Goal: Transaction & Acquisition: Subscribe to service/newsletter

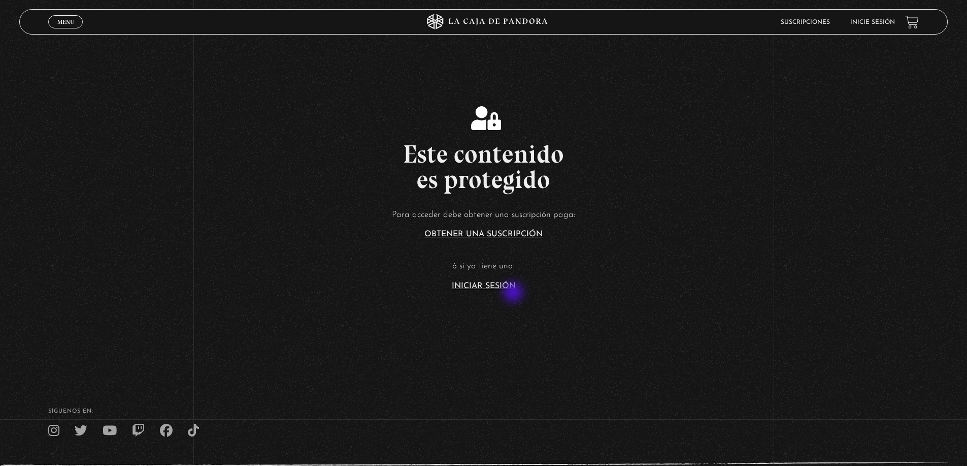
click at [514, 293] on section "Este contenido es protegido Para acceder debe obtener una suscripción paga: Obt…" at bounding box center [483, 186] width 967 height 373
click at [511, 287] on link "Iniciar Sesión" at bounding box center [484, 286] width 64 height 8
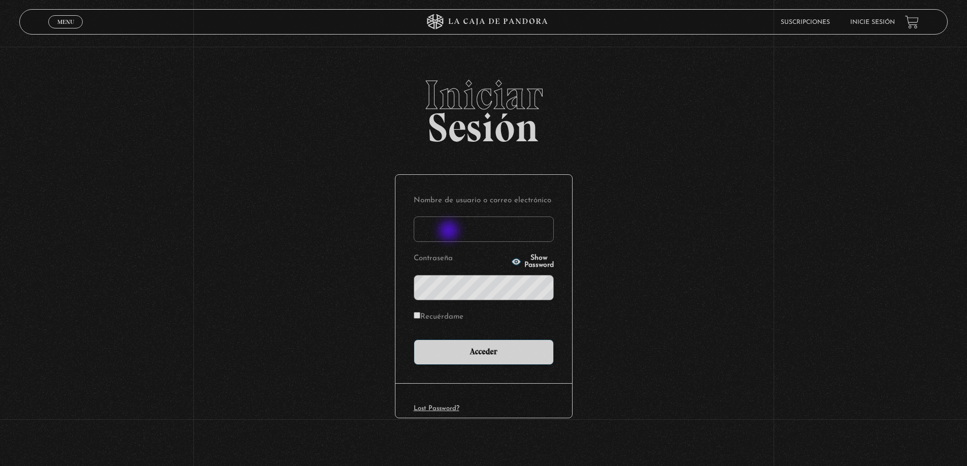
click at [450, 232] on input "Nombre de usuario o correo electrónico" at bounding box center [484, 228] width 140 height 25
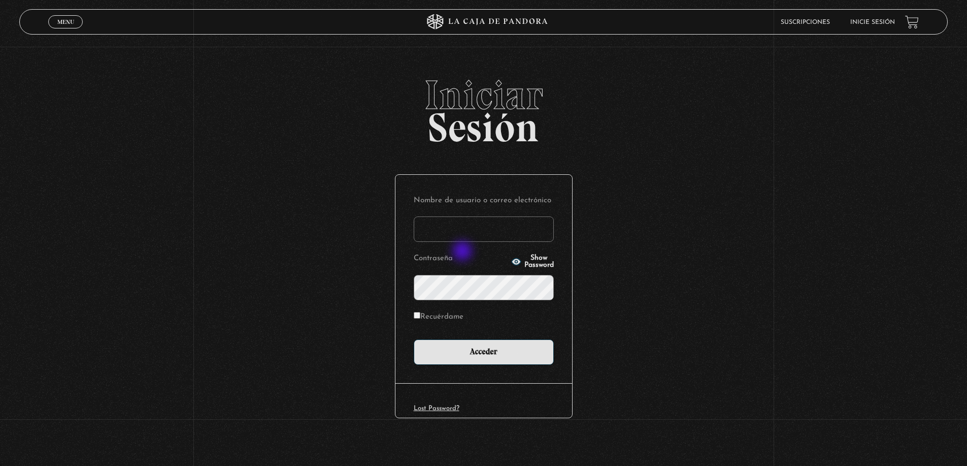
type input "d3xtr0yed13@gmail.com"
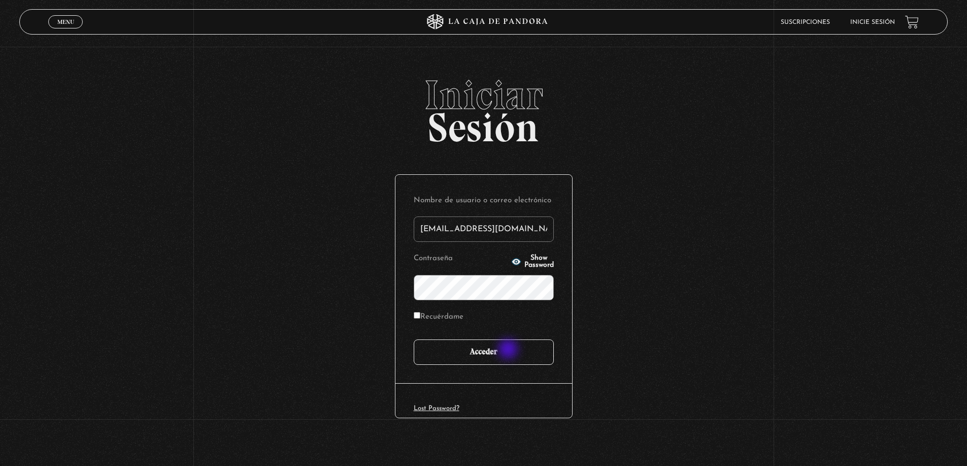
click at [509, 350] on input "Acceder" at bounding box center [484, 351] width 140 height 25
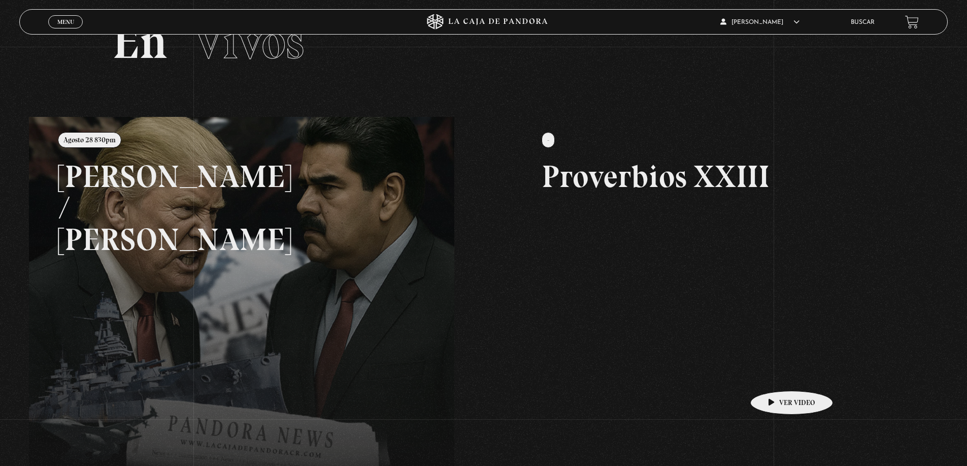
scroll to position [30, 0]
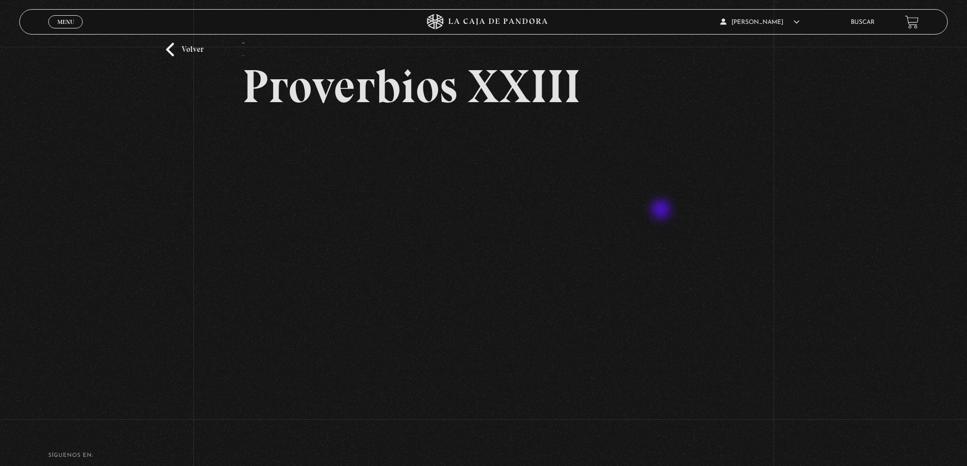
scroll to position [51, 0]
